Goal: Complete application form: Complete application form

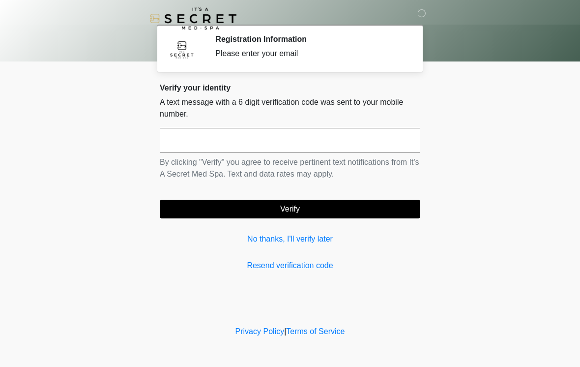
click at [391, 253] on div "Verify your identity A text message with a 6 digit verification code was sent t…" at bounding box center [290, 177] width 261 height 188
click at [342, 135] on input "text" at bounding box center [290, 140] width 261 height 25
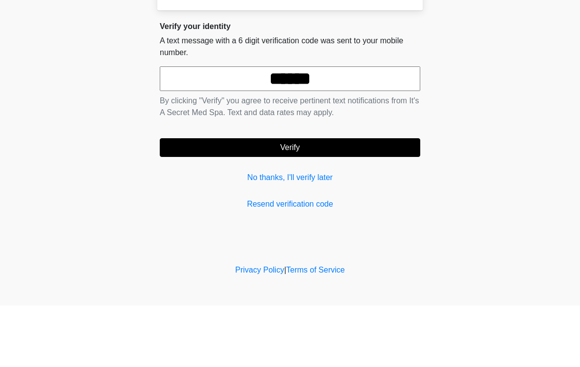
type input "******"
click at [289, 200] on button "Verify" at bounding box center [290, 209] width 261 height 19
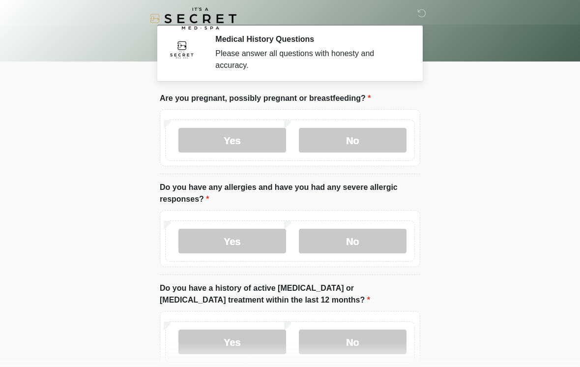
click at [328, 133] on label "No" at bounding box center [353, 140] width 108 height 25
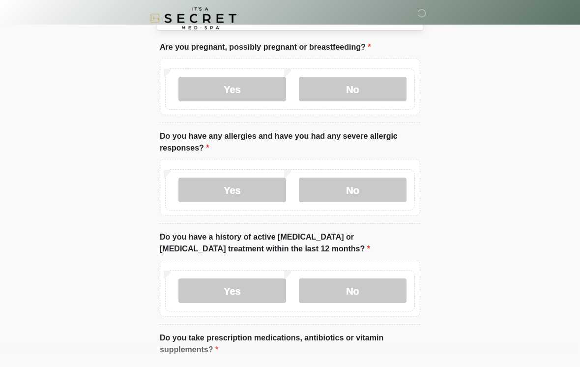
scroll to position [51, 0]
click at [349, 187] on label "No" at bounding box center [353, 189] width 108 height 25
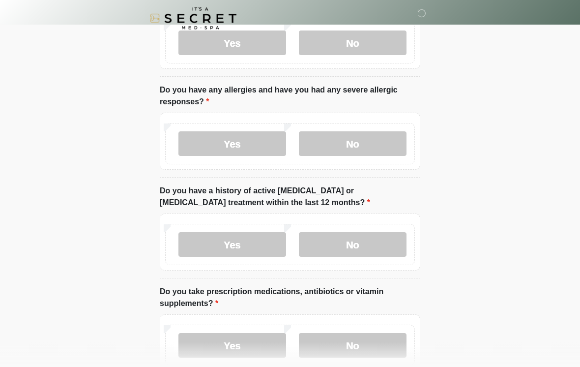
click at [350, 243] on label "No" at bounding box center [353, 245] width 108 height 25
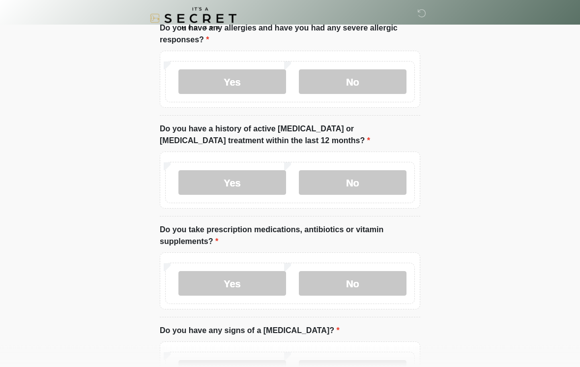
scroll to position [164, 0]
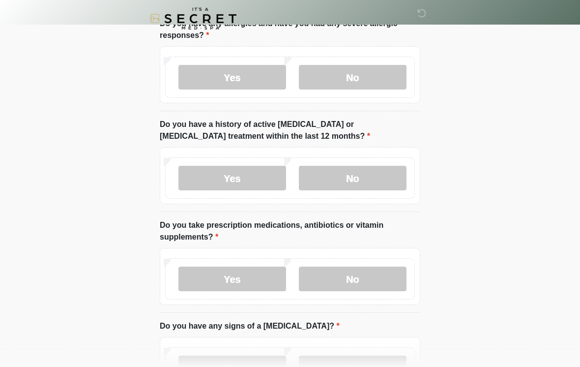
click at [325, 276] on label "No" at bounding box center [353, 278] width 108 height 25
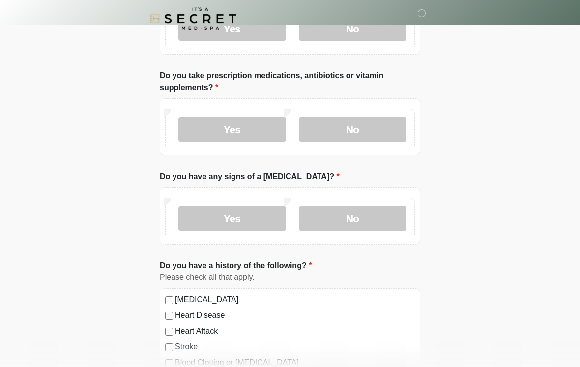
scroll to position [316, 0]
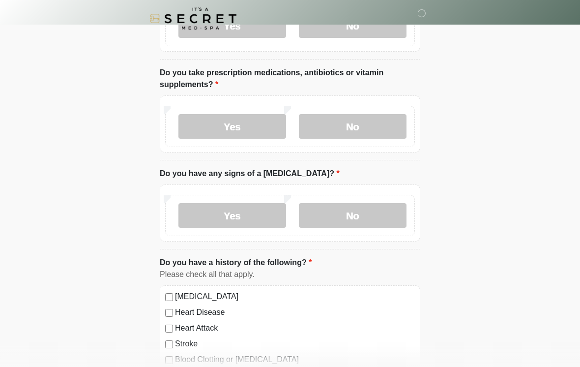
click at [338, 226] on label "No" at bounding box center [353, 215] width 108 height 25
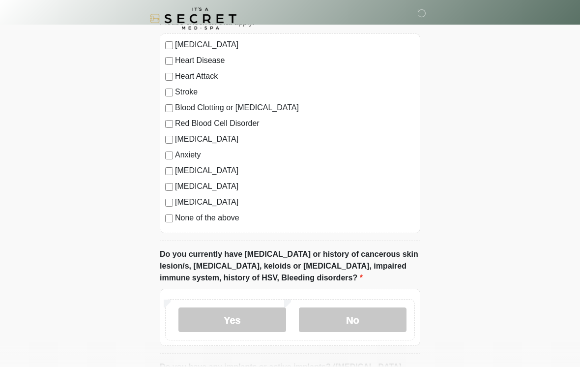
scroll to position [587, 0]
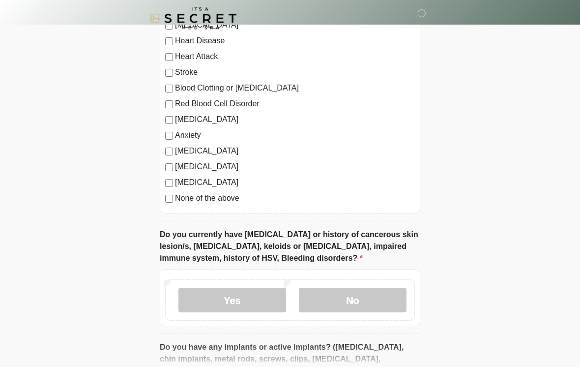
click at [174, 208] on div "High Blood Pressure Heart Disease Heart Attack Stroke Blood Clotting or Bleedin…" at bounding box center [290, 114] width 261 height 200
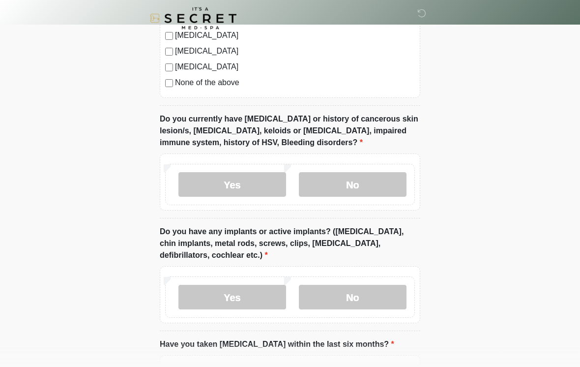
click at [329, 185] on label "No" at bounding box center [353, 185] width 108 height 25
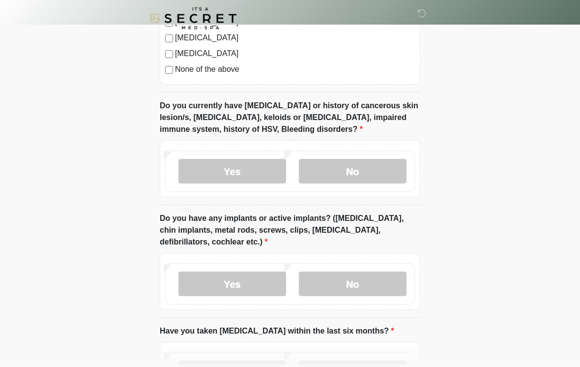
scroll to position [717, 0]
click at [336, 278] on label "No" at bounding box center [353, 283] width 108 height 25
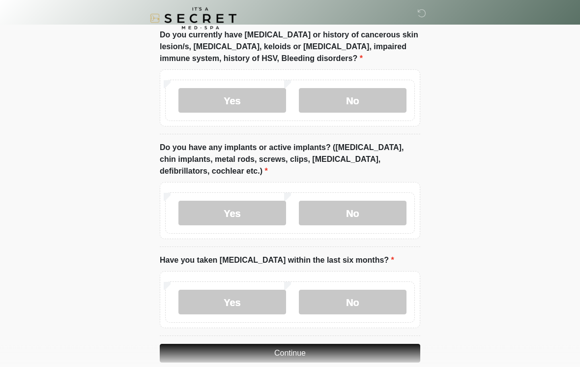
scroll to position [789, 0]
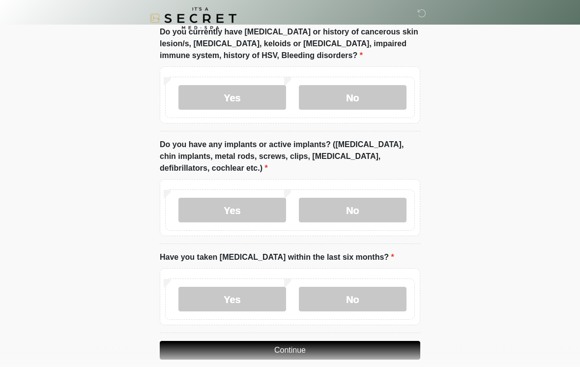
click at [324, 298] on label "No" at bounding box center [353, 299] width 108 height 25
click at [320, 355] on button "Continue" at bounding box center [290, 350] width 261 height 19
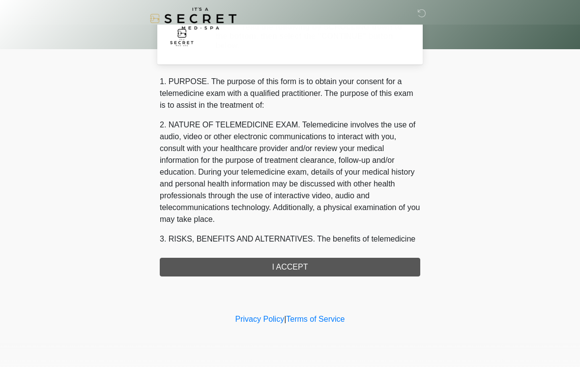
scroll to position [0, 0]
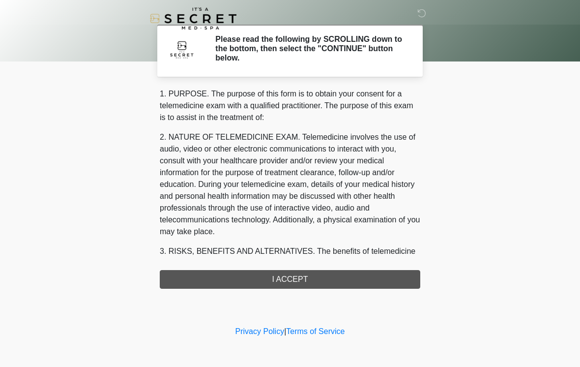
click at [198, 285] on div "1. PURPOSE. The purpose of this form is to obtain your consent for a telemedici…" at bounding box center [290, 188] width 261 height 201
click at [197, 275] on div "1. PURPOSE. The purpose of this form is to obtain your consent for a telemedici…" at bounding box center [290, 188] width 261 height 201
click at [199, 280] on div "1. PURPOSE. The purpose of this form is to obtain your consent for a telemedici…" at bounding box center [290, 188] width 261 height 201
click at [216, 277] on div "1. PURPOSE. The purpose of this form is to obtain your consent for a telemedici…" at bounding box center [290, 188] width 261 height 201
click at [292, 275] on div "1. PURPOSE. The purpose of this form is to obtain your consent for a telemedici…" at bounding box center [290, 188] width 261 height 201
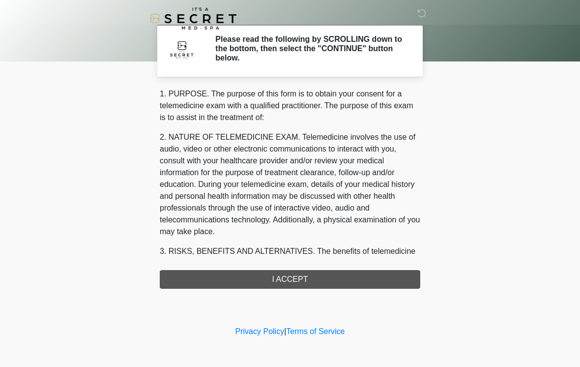
click at [292, 275] on div "1. PURPOSE. The purpose of this form is to obtain your consent for a telemedici…" at bounding box center [290, 188] width 261 height 201
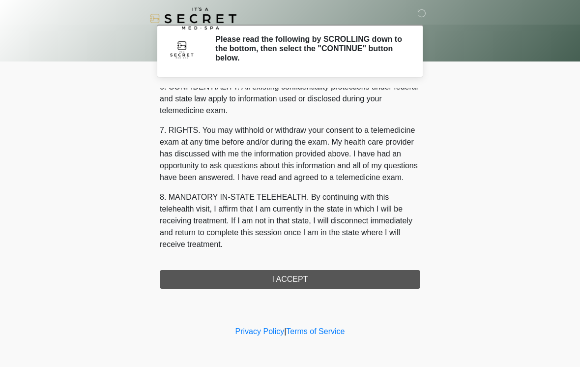
scroll to position [400, 0]
click at [283, 286] on button "I ACCEPT" at bounding box center [290, 279] width 261 height 19
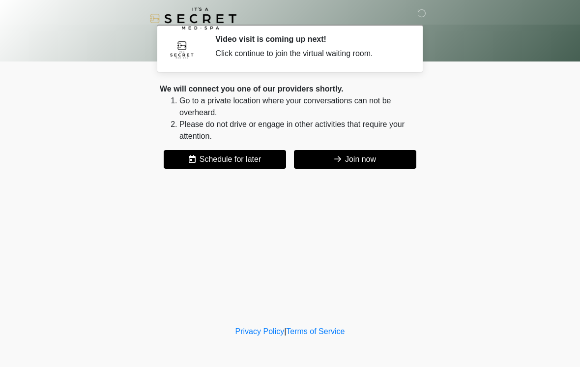
click at [335, 162] on icon at bounding box center [337, 159] width 7 height 8
